Goal: Obtain resource: Download file/media

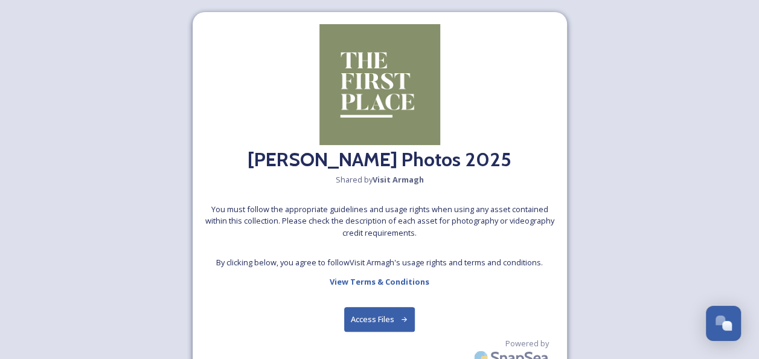
click at [374, 319] on button "Access Files" at bounding box center [379, 319] width 71 height 25
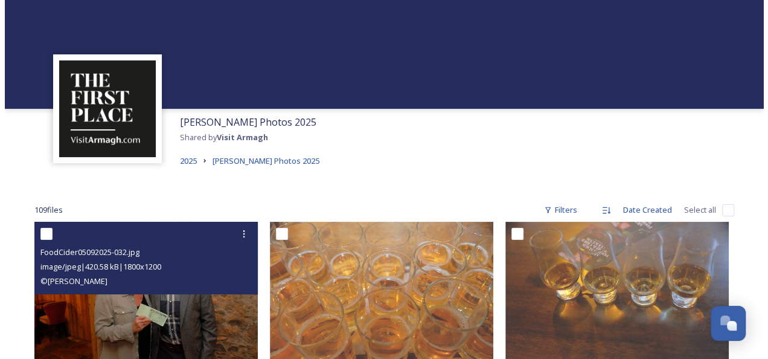
scroll to position [60, 0]
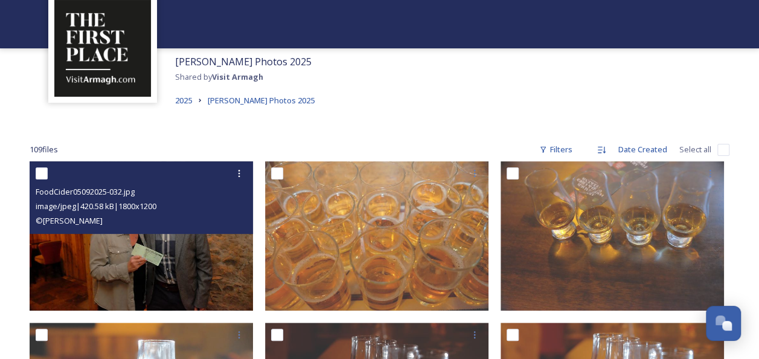
click at [206, 258] on img at bounding box center [141, 235] width 223 height 149
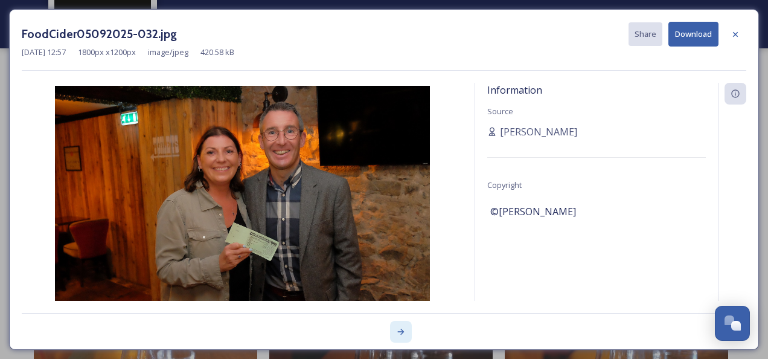
click at [400, 330] on icon at bounding box center [401, 332] width 10 height 10
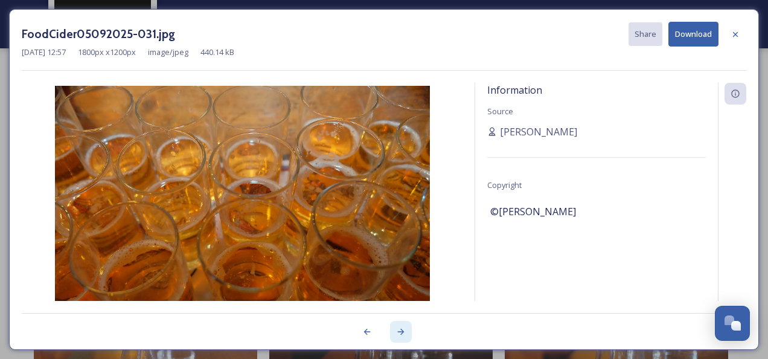
click at [400, 330] on icon at bounding box center [401, 332] width 10 height 10
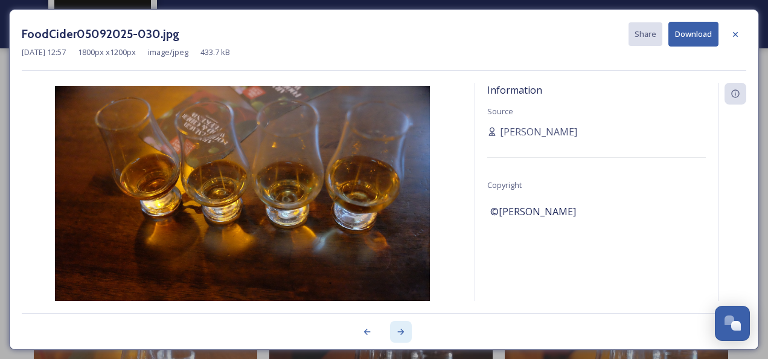
click at [400, 330] on icon at bounding box center [401, 332] width 10 height 10
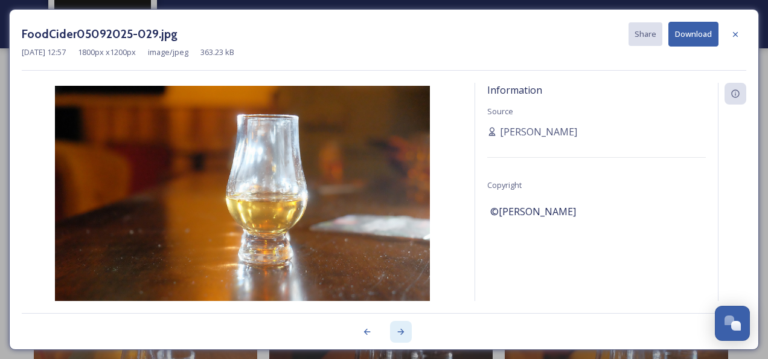
click at [399, 330] on icon at bounding box center [401, 332] width 10 height 10
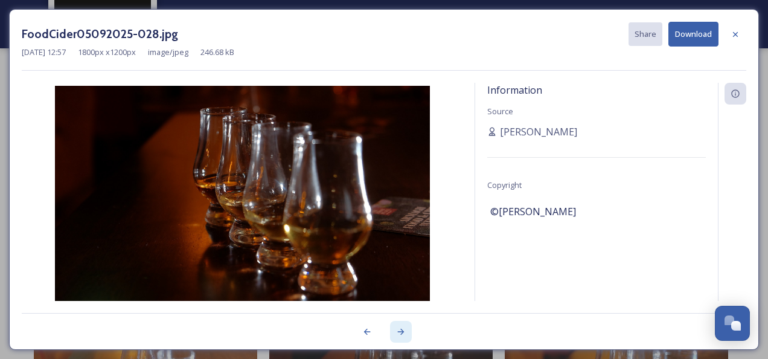
click at [399, 330] on icon at bounding box center [401, 332] width 10 height 10
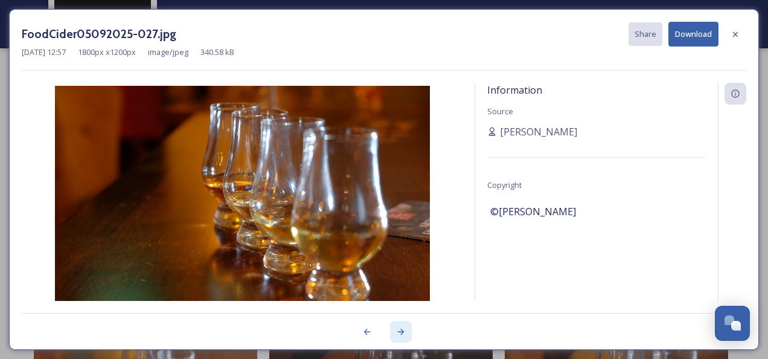
click at [399, 330] on icon at bounding box center [401, 332] width 10 height 10
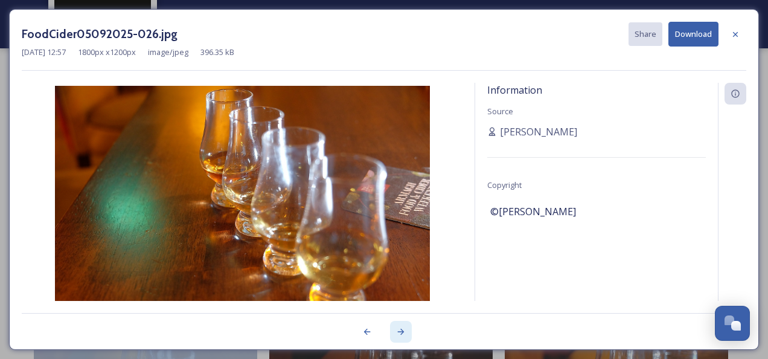
click at [399, 330] on icon at bounding box center [401, 332] width 10 height 10
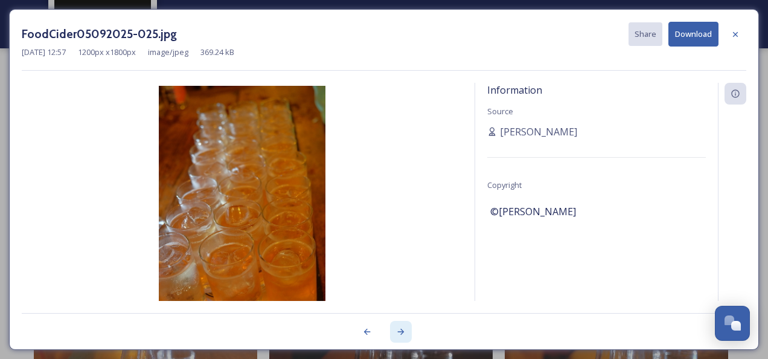
click at [399, 330] on icon at bounding box center [401, 332] width 10 height 10
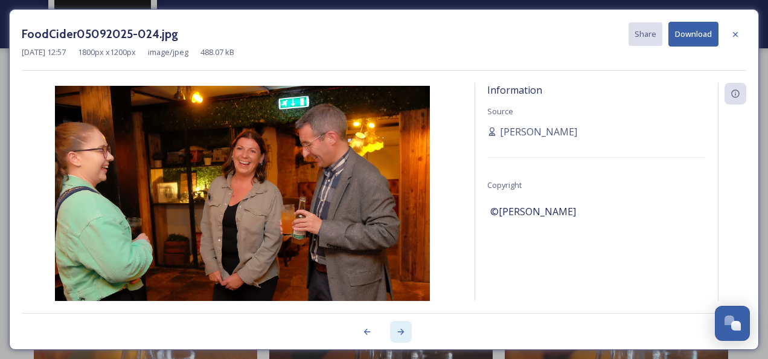
click at [399, 330] on icon at bounding box center [401, 332] width 10 height 10
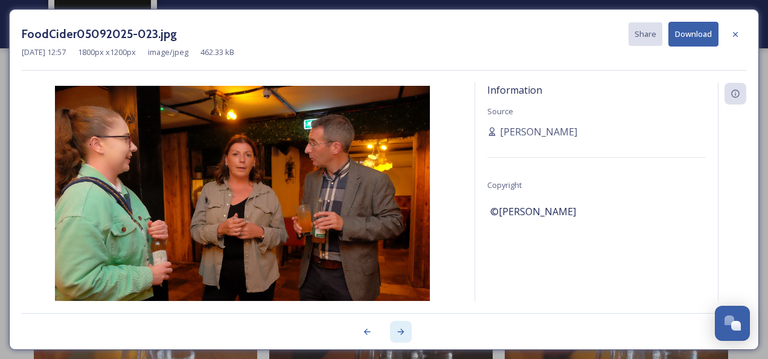
click at [399, 330] on icon at bounding box center [401, 332] width 10 height 10
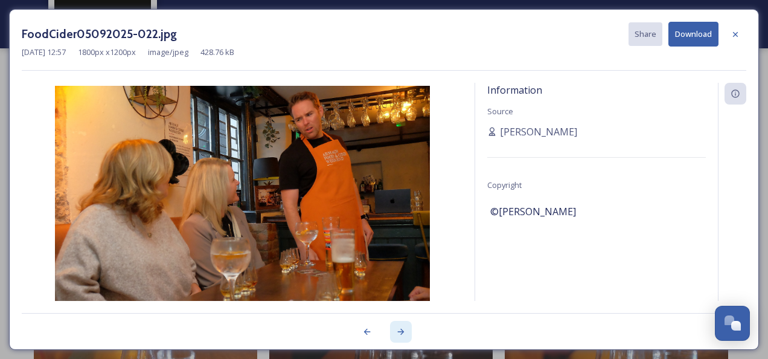
click at [399, 330] on icon at bounding box center [401, 332] width 10 height 10
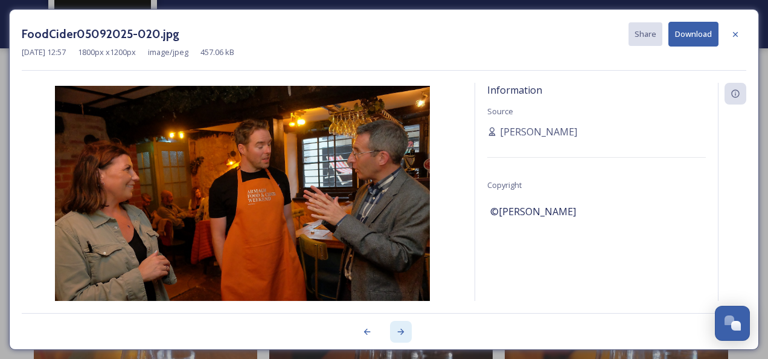
click at [392, 328] on div at bounding box center [401, 332] width 22 height 22
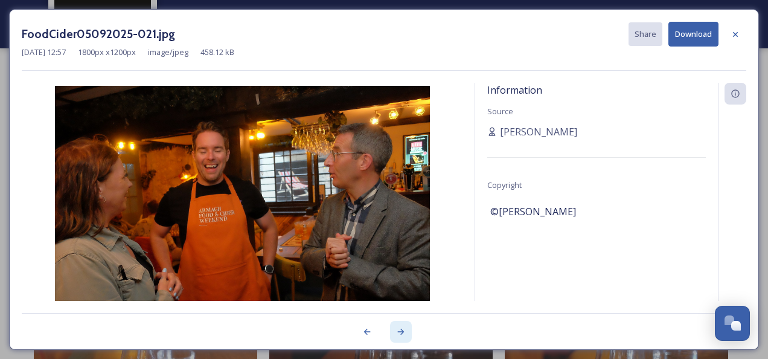
click at [392, 328] on div at bounding box center [401, 332] width 22 height 22
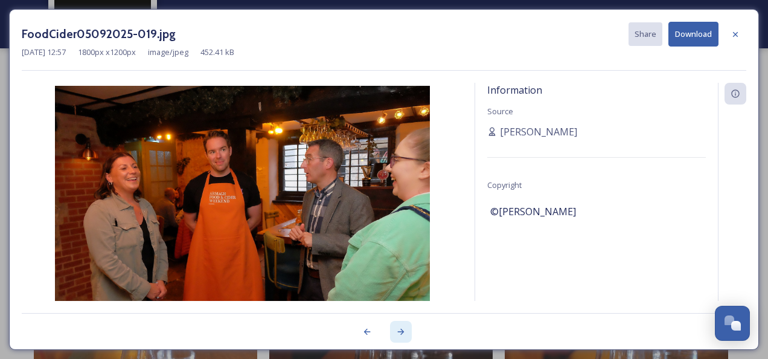
click at [392, 328] on div at bounding box center [401, 332] width 22 height 22
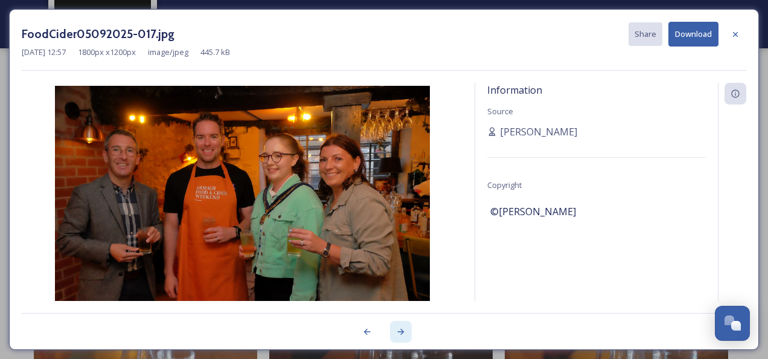
click at [392, 328] on div at bounding box center [401, 332] width 22 height 22
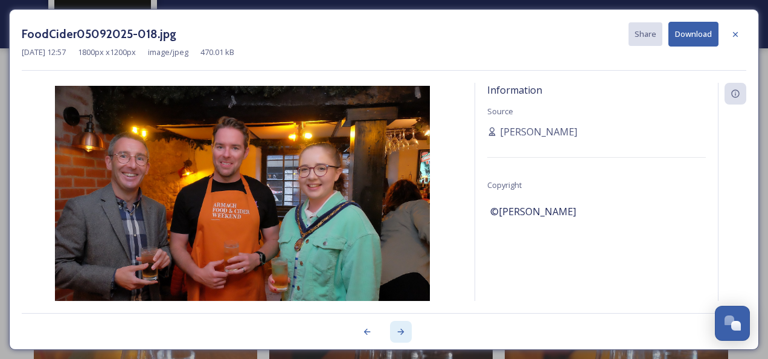
click at [392, 328] on div at bounding box center [401, 332] width 22 height 22
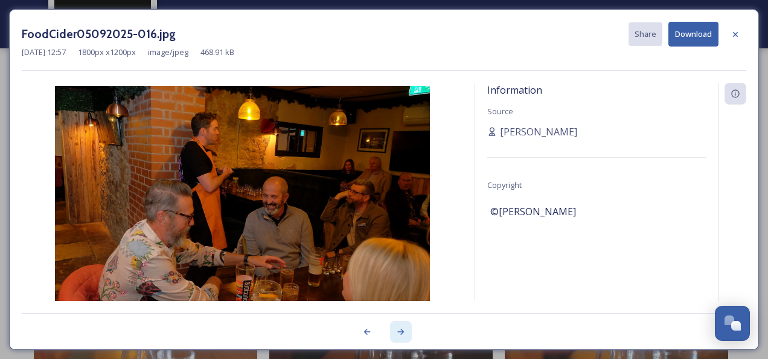
click at [392, 328] on div at bounding box center [401, 332] width 22 height 22
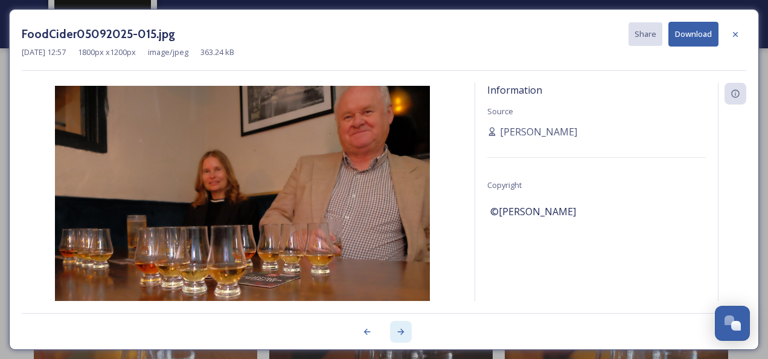
click at [392, 328] on div at bounding box center [401, 332] width 22 height 22
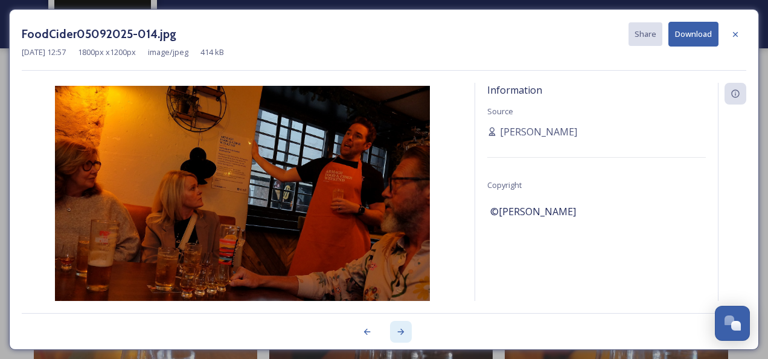
click at [392, 328] on div at bounding box center [401, 332] width 22 height 22
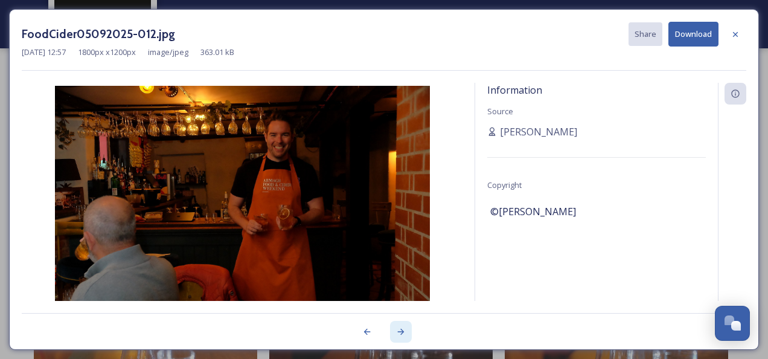
click at [392, 328] on div at bounding box center [401, 332] width 22 height 22
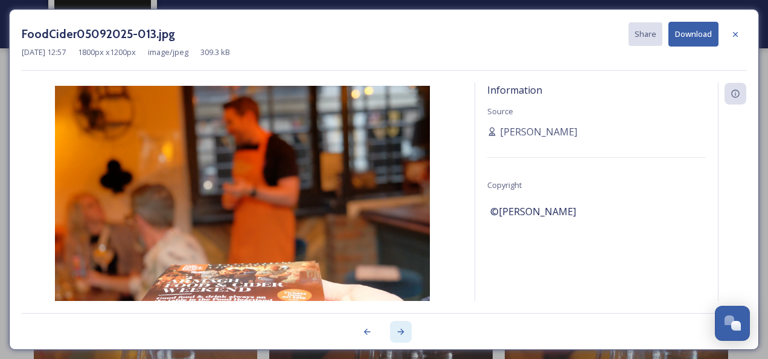
click at [392, 328] on div at bounding box center [401, 332] width 22 height 22
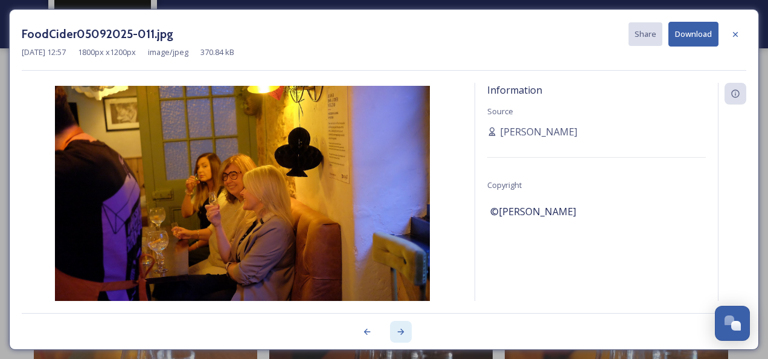
click at [392, 328] on div at bounding box center [401, 332] width 22 height 22
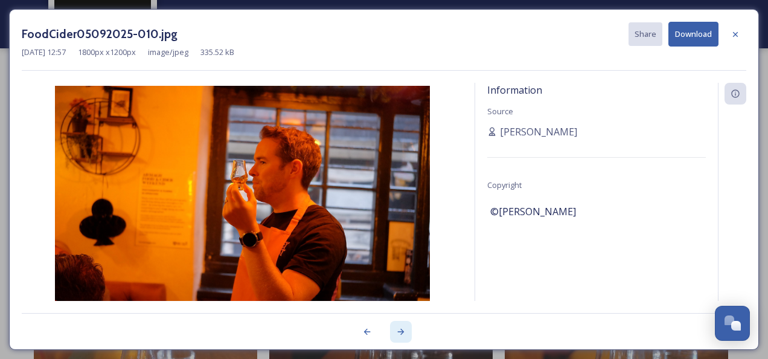
click at [392, 328] on div at bounding box center [401, 332] width 22 height 22
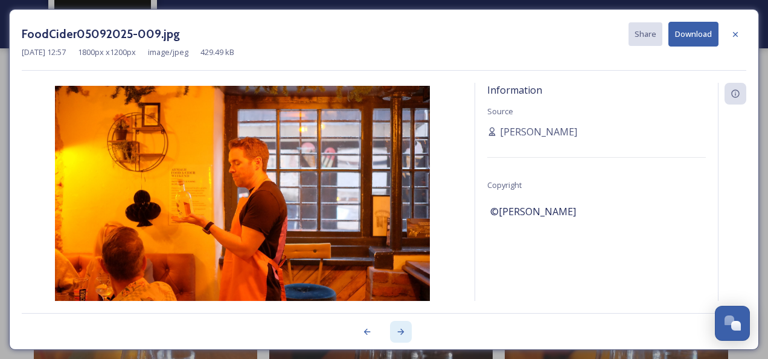
click at [391, 328] on div at bounding box center [401, 332] width 22 height 22
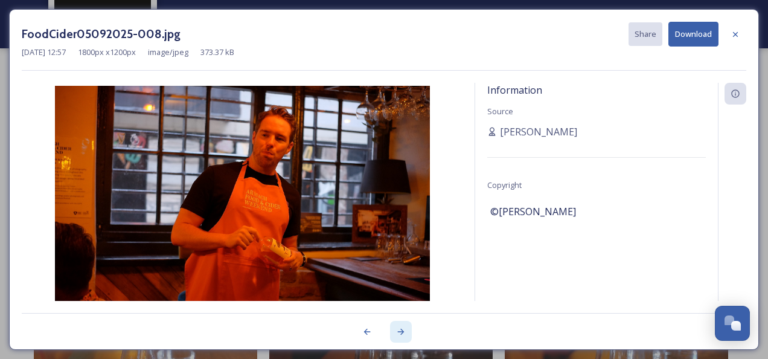
click at [391, 328] on div at bounding box center [401, 332] width 22 height 22
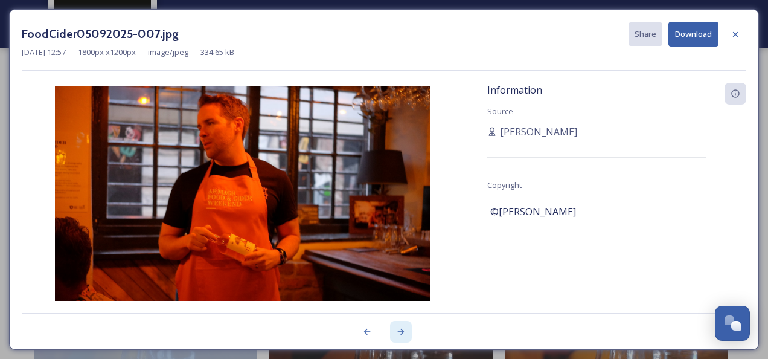
click at [391, 328] on div at bounding box center [401, 332] width 22 height 22
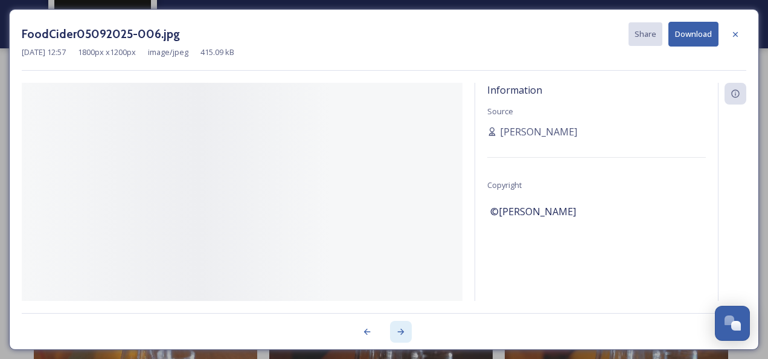
click at [391, 328] on div at bounding box center [401, 332] width 22 height 22
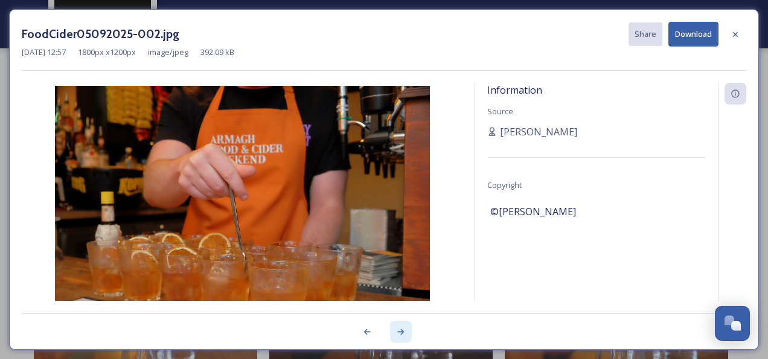
click at [391, 328] on div at bounding box center [401, 332] width 22 height 22
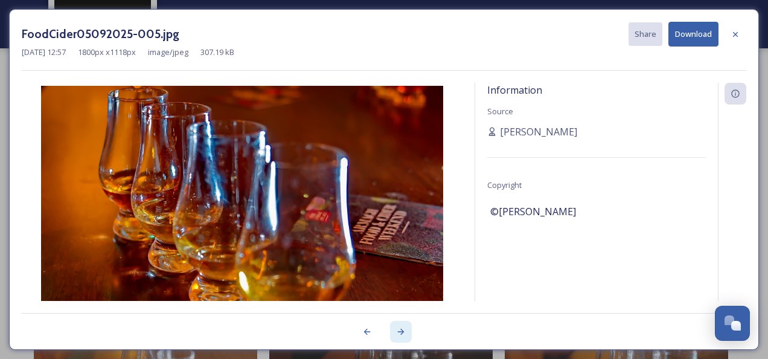
click at [391, 328] on div at bounding box center [401, 332] width 22 height 22
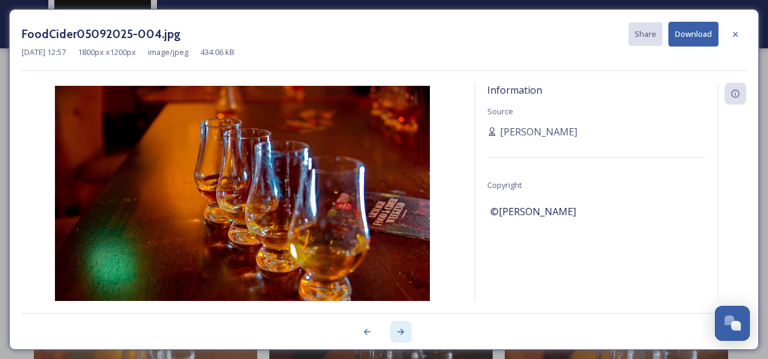
click at [391, 328] on div at bounding box center [401, 332] width 22 height 22
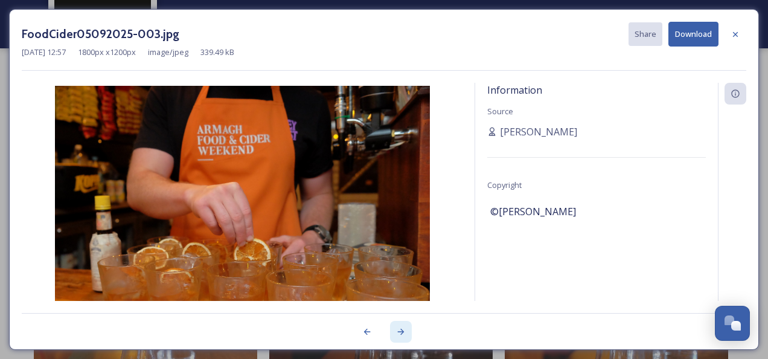
click at [391, 328] on div at bounding box center [401, 332] width 22 height 22
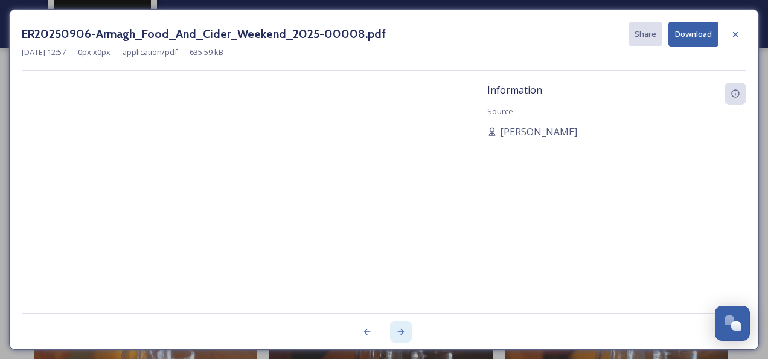
click at [391, 328] on div at bounding box center [401, 332] width 22 height 22
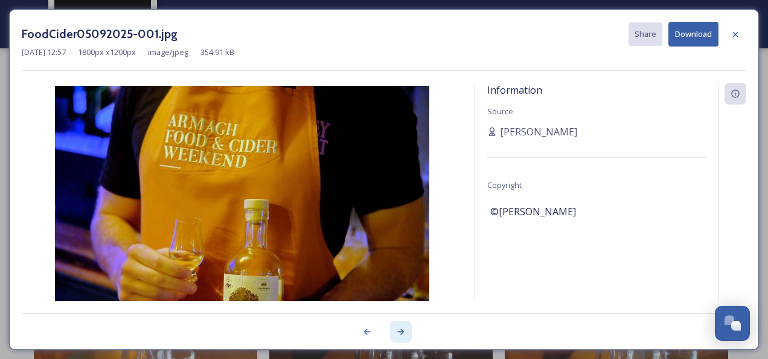
click at [391, 328] on div at bounding box center [401, 332] width 22 height 22
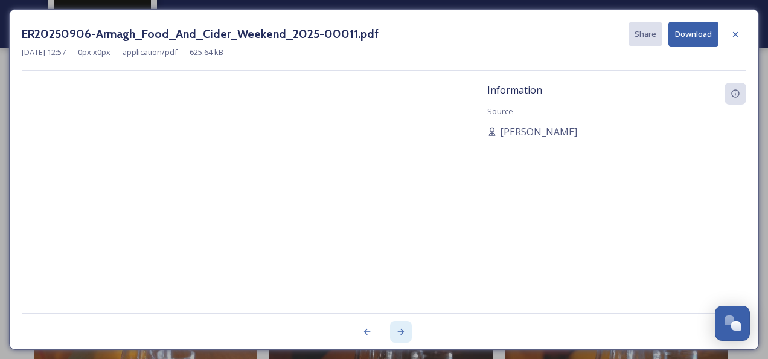
click at [391, 328] on div at bounding box center [401, 332] width 22 height 22
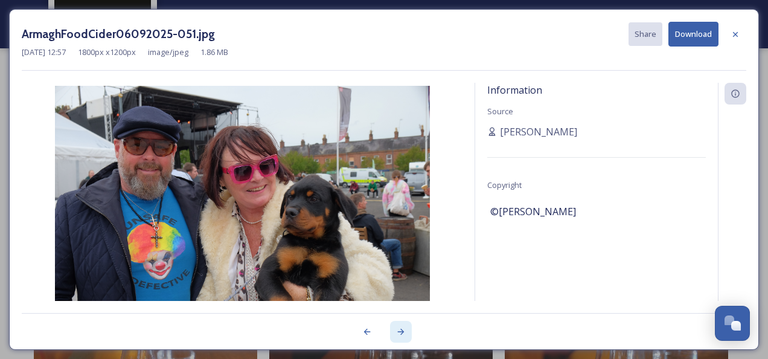
click at [391, 328] on div at bounding box center [401, 332] width 22 height 22
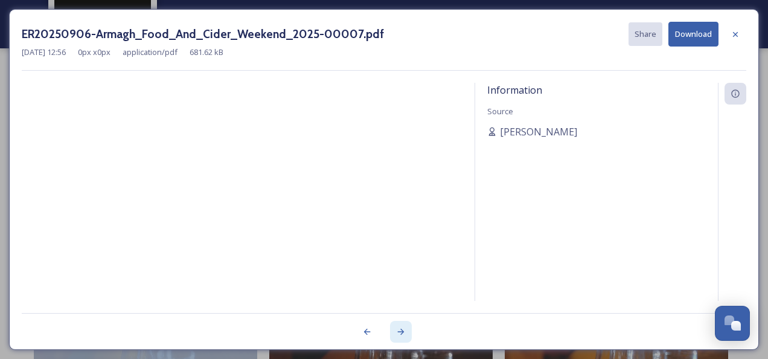
click at [391, 328] on div at bounding box center [401, 332] width 22 height 22
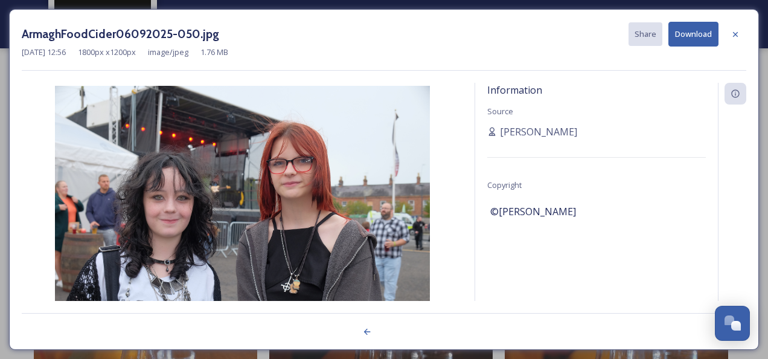
click at [391, 328] on div at bounding box center [384, 325] width 725 height 24
